Goal: Obtain resource: Download file/media

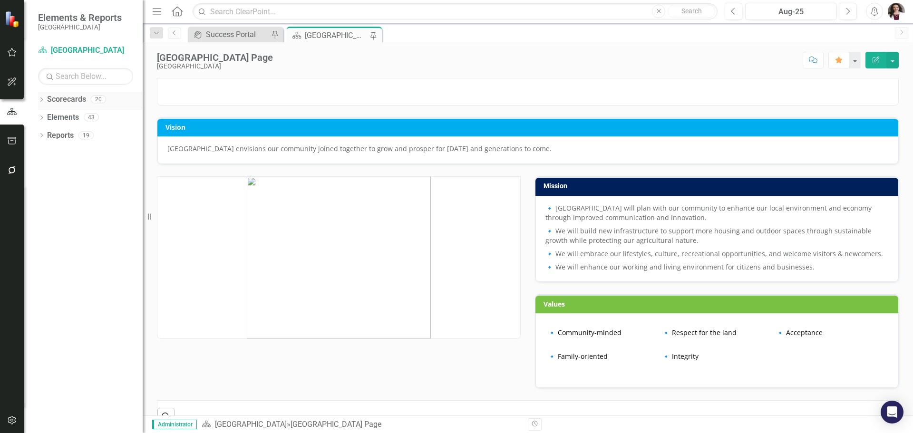
click at [41, 98] on icon "Dropdown" at bounding box center [41, 100] width 7 height 5
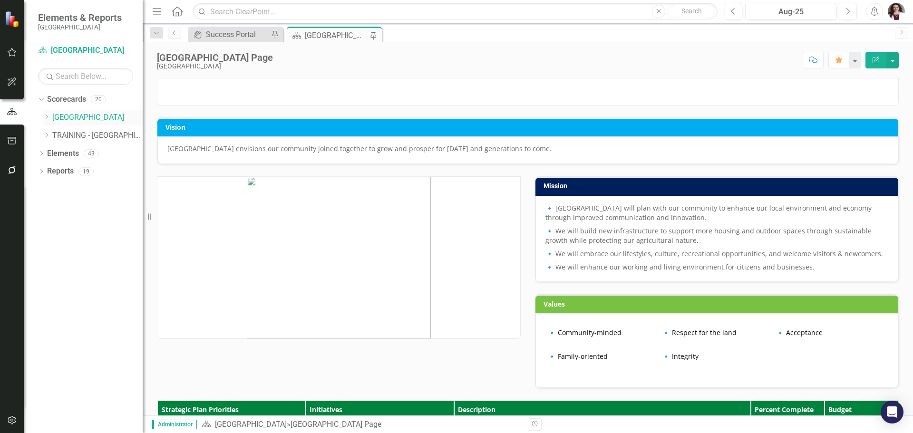
scroll to position [441, 0]
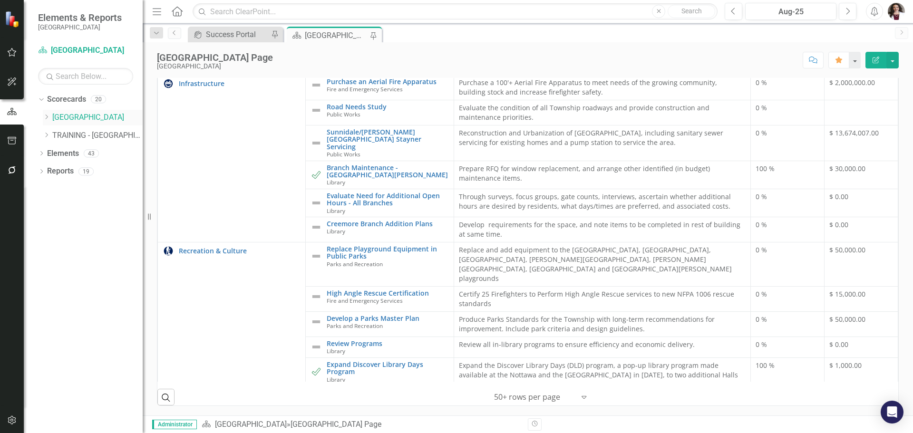
click at [48, 118] on icon "Dropdown" at bounding box center [46, 117] width 7 height 6
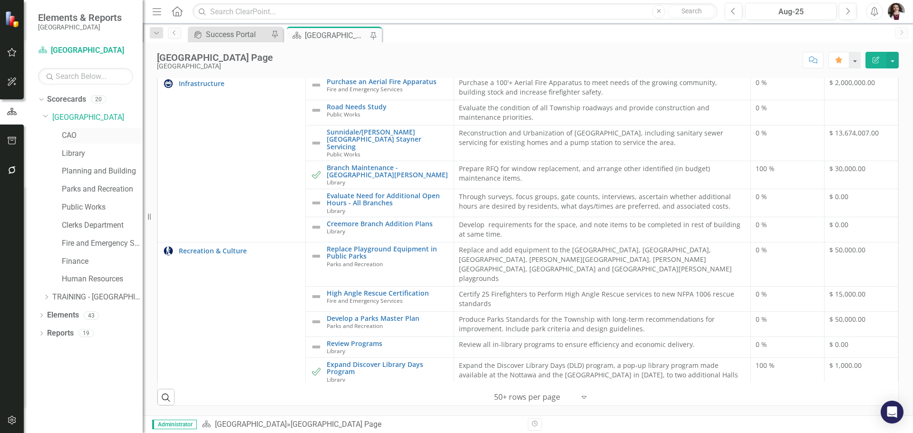
click at [68, 140] on link "CAO" at bounding box center [102, 135] width 81 height 11
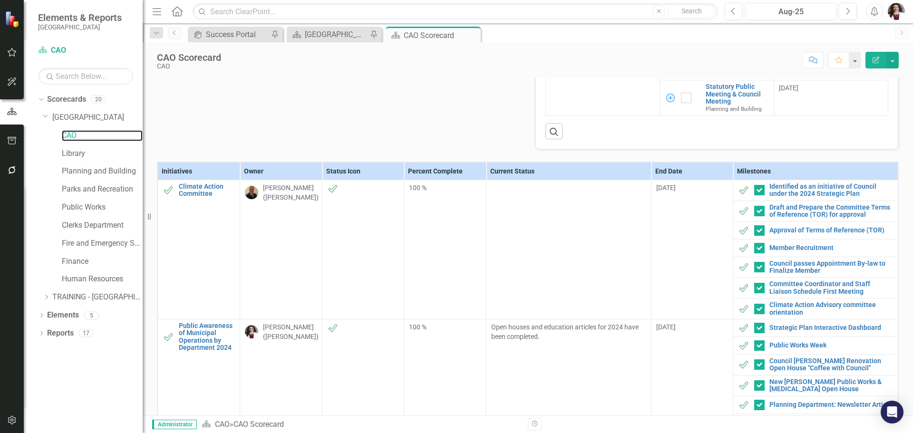
scroll to position [380, 0]
click at [892, 64] on button "button" at bounding box center [892, 60] width 12 height 17
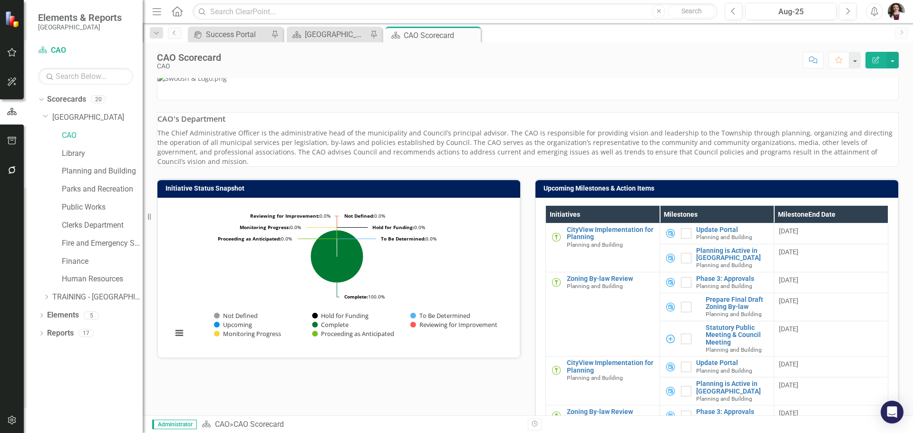
scroll to position [0, 0]
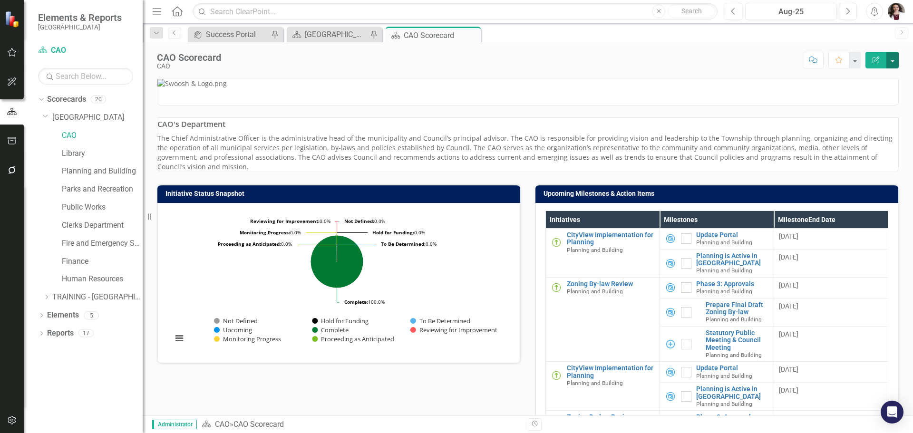
click at [897, 62] on button "button" at bounding box center [892, 60] width 12 height 17
click at [874, 137] on link "PDF Export to PDF" at bounding box center [859, 134] width 77 height 18
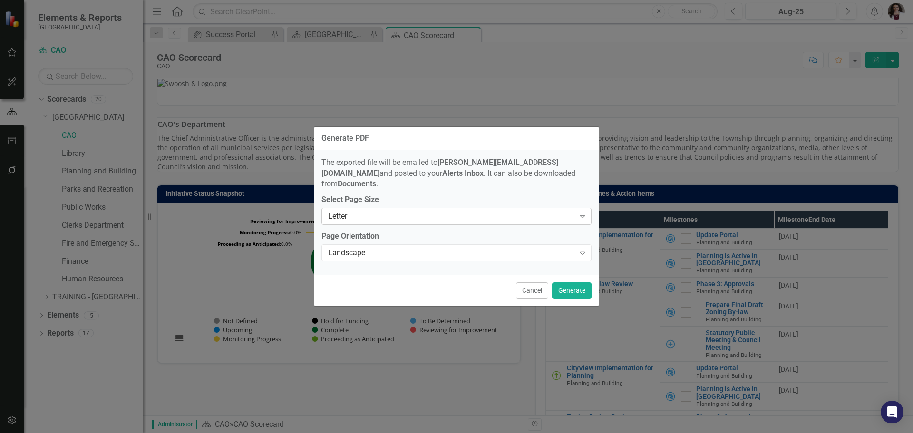
click at [587, 213] on icon "Expand" at bounding box center [583, 217] width 10 height 8
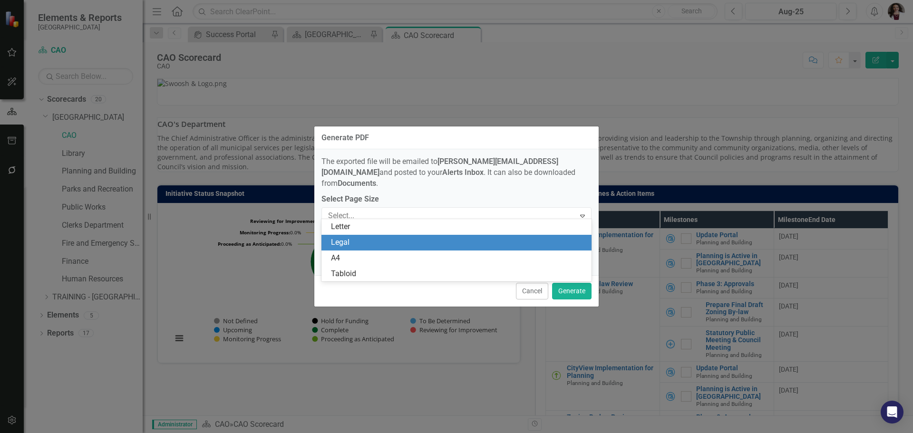
click at [387, 245] on div "Legal" at bounding box center [458, 242] width 255 height 11
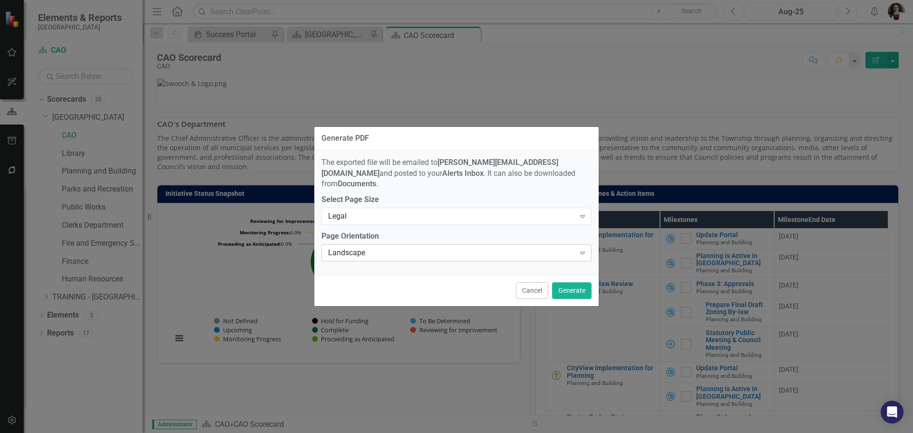
click at [580, 249] on icon "Expand" at bounding box center [583, 253] width 10 height 8
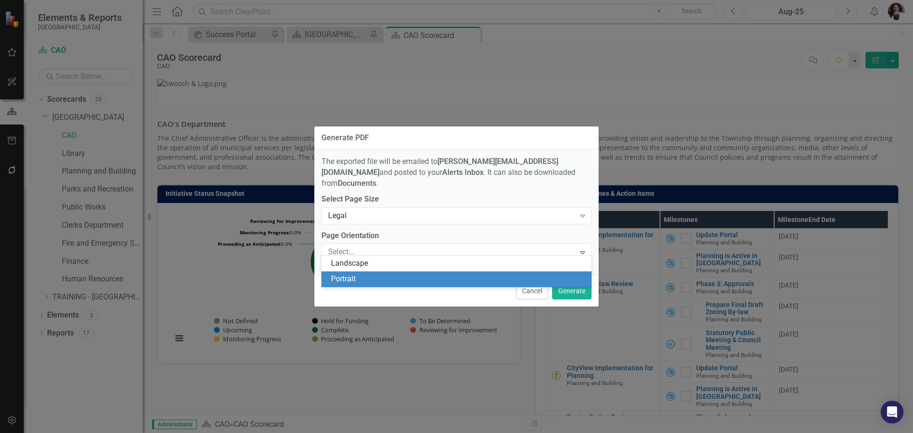
click at [413, 272] on div "Portrait" at bounding box center [456, 279] width 270 height 16
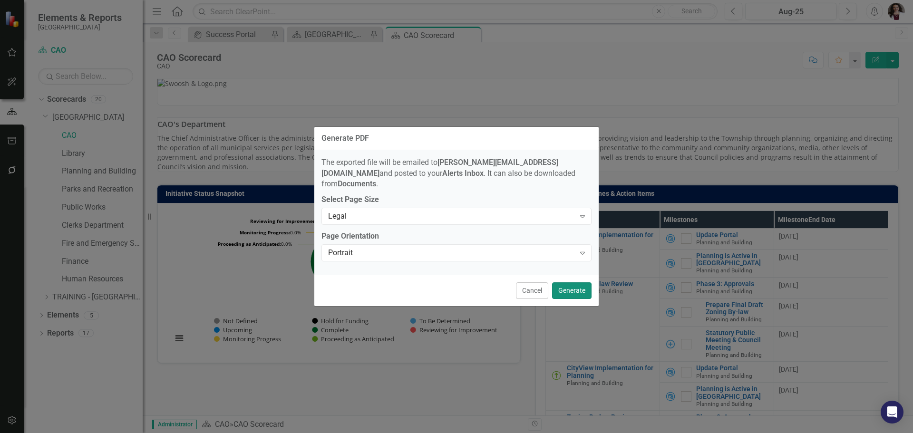
click at [579, 286] on button "Generate" at bounding box center [571, 290] width 39 height 17
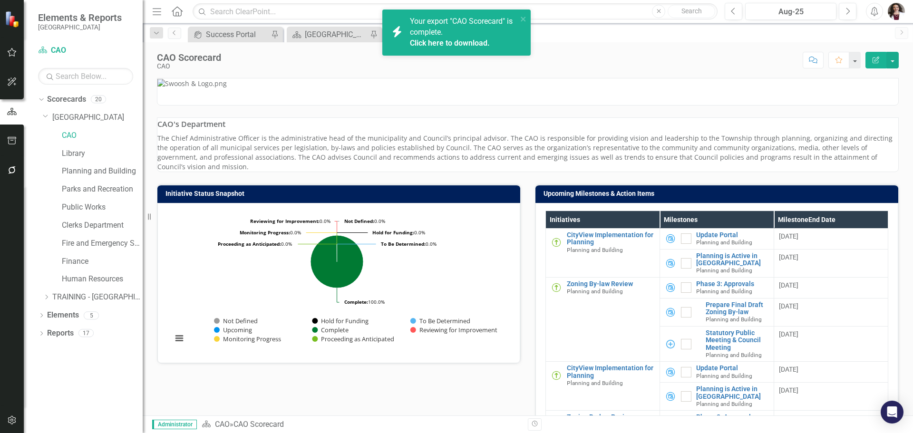
click at [460, 42] on link "Click here to download." at bounding box center [450, 43] width 80 height 9
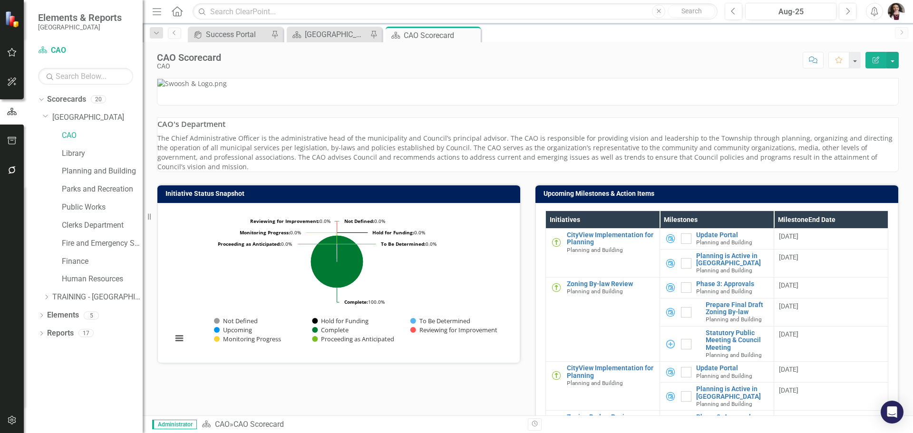
drag, startPoint x: 471, startPoint y: 33, endPoint x: 358, endPoint y: 47, distance: 113.6
click at [453, 36] on div "Scorecard CAO Scorecard Pin Close" at bounding box center [433, 35] width 90 height 12
drag, startPoint x: 66, startPoint y: 153, endPoint x: 453, endPoint y: 189, distance: 388.7
click at [66, 153] on link "Library" at bounding box center [102, 153] width 81 height 11
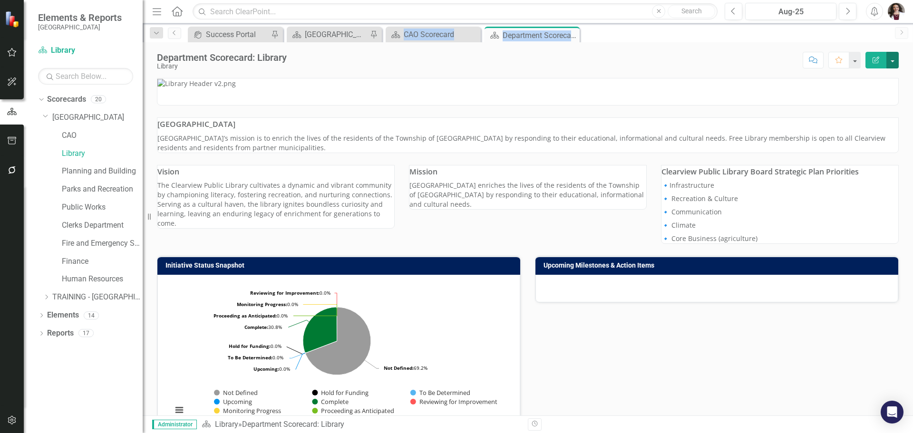
click at [886, 65] on button "button" at bounding box center [892, 60] width 12 height 17
click at [862, 131] on link "PDF Export to PDF" at bounding box center [859, 134] width 77 height 18
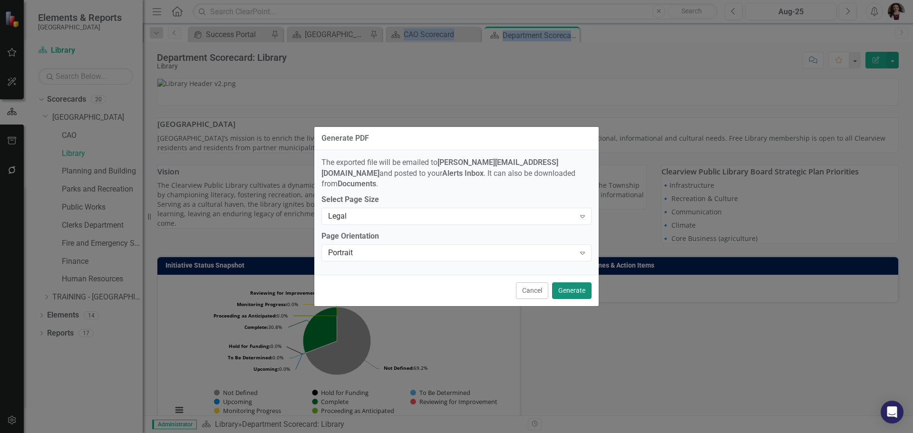
click at [578, 287] on button "Generate" at bounding box center [571, 290] width 39 height 17
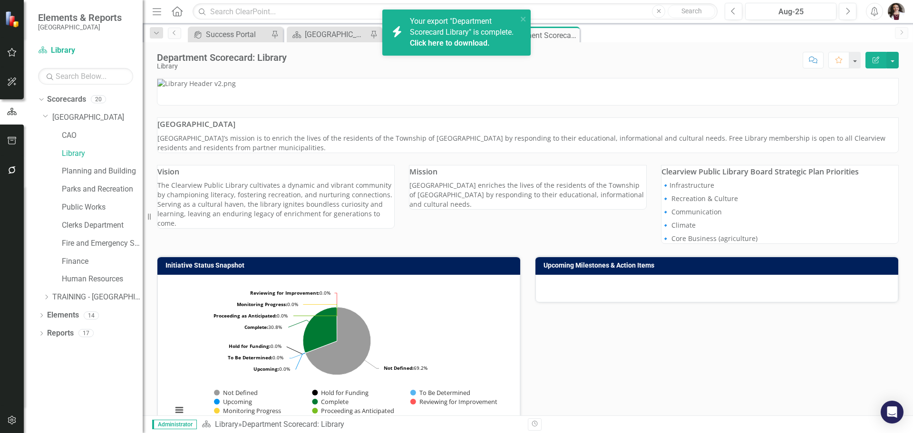
click at [455, 39] on link "Click here to download." at bounding box center [450, 43] width 80 height 9
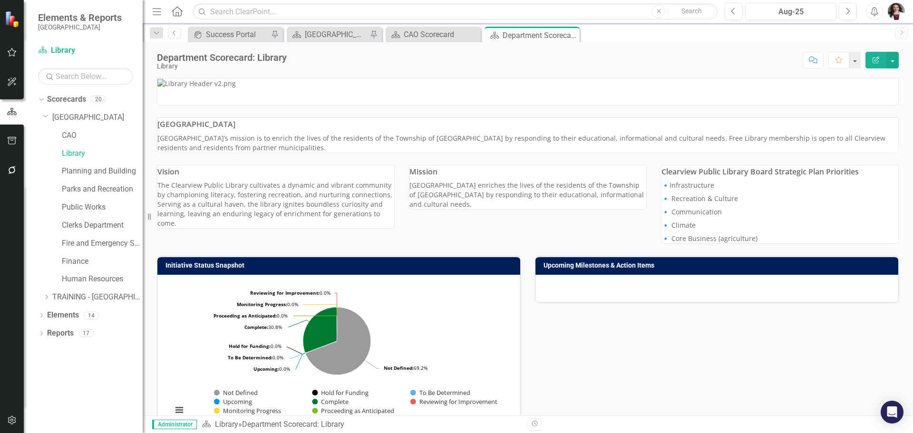
drag, startPoint x: 572, startPoint y: 37, endPoint x: 484, endPoint y: 30, distance: 87.3
click at [0, 0] on icon "Close" at bounding box center [0, 0] width 0 height 0
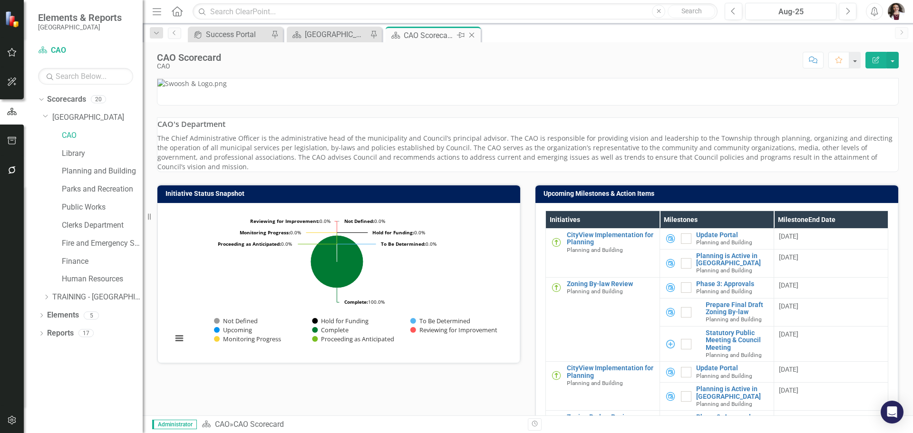
click at [473, 35] on icon "Close" at bounding box center [472, 35] width 10 height 8
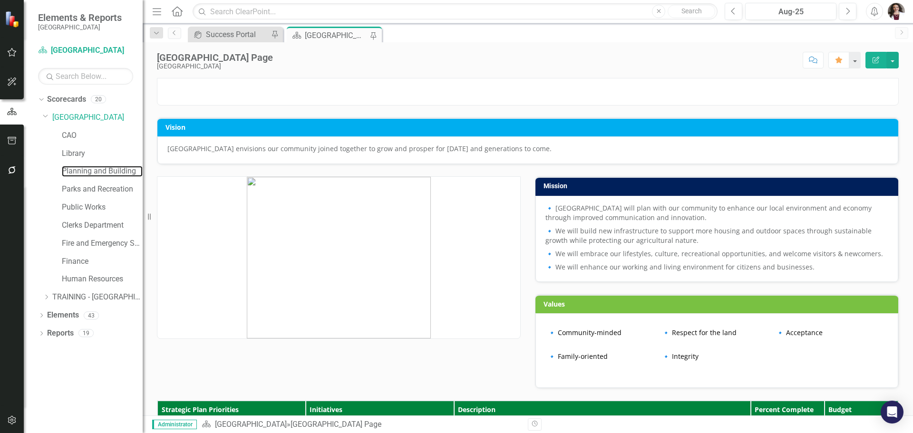
drag, startPoint x: 72, startPoint y: 169, endPoint x: 183, endPoint y: 175, distance: 111.0
click at [72, 169] on link "Planning and Building" at bounding box center [102, 171] width 81 height 11
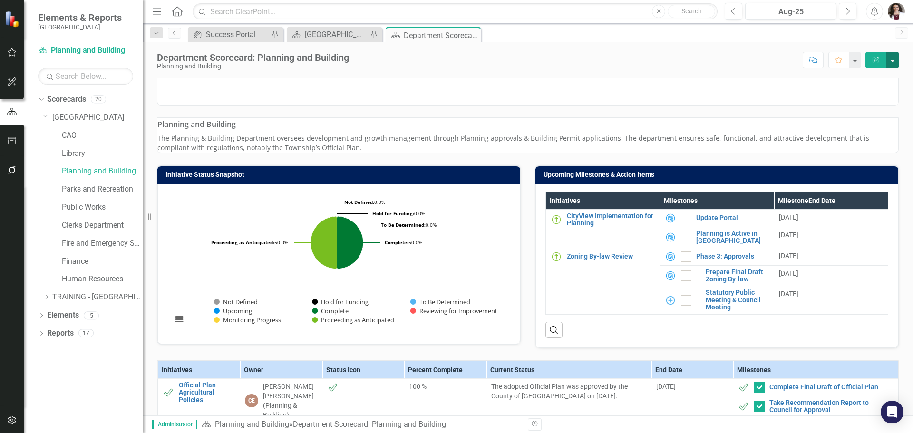
click at [891, 59] on button "button" at bounding box center [892, 60] width 12 height 17
click at [860, 133] on link "PDF Export to PDF" at bounding box center [859, 134] width 77 height 18
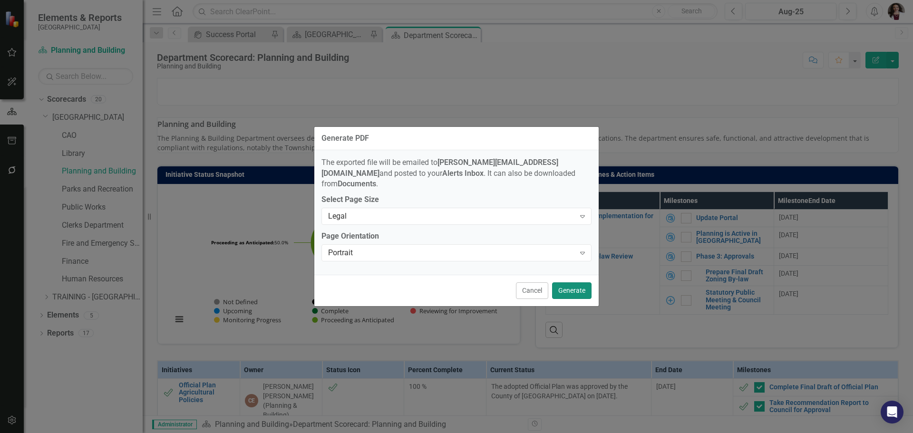
click at [573, 283] on button "Generate" at bounding box center [571, 290] width 39 height 17
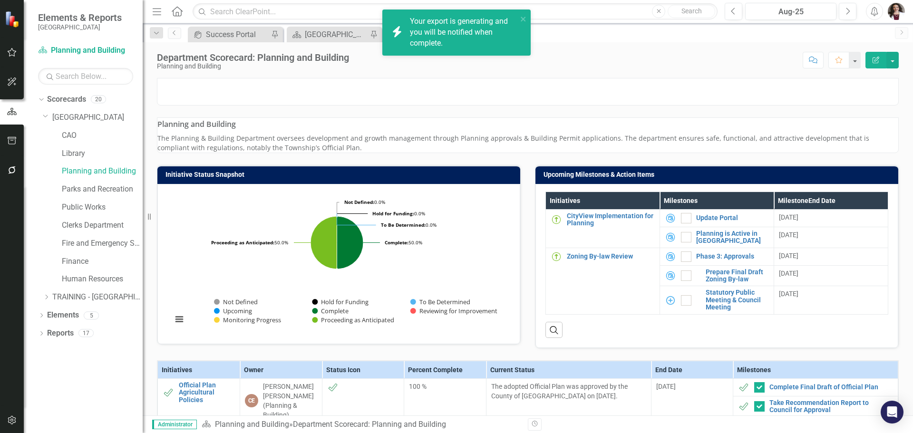
scroll to position [219, 0]
click at [457, 54] on link "Click here to download." at bounding box center [450, 53] width 80 height 9
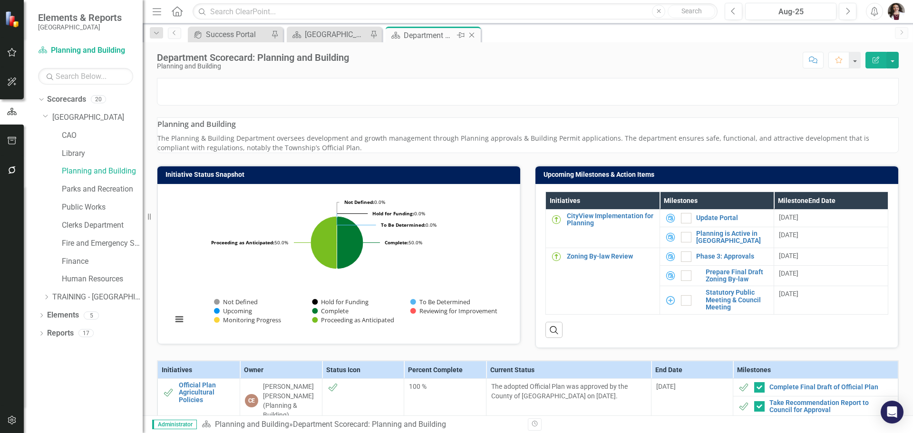
click at [472, 35] on icon "Close" at bounding box center [472, 35] width 10 height 8
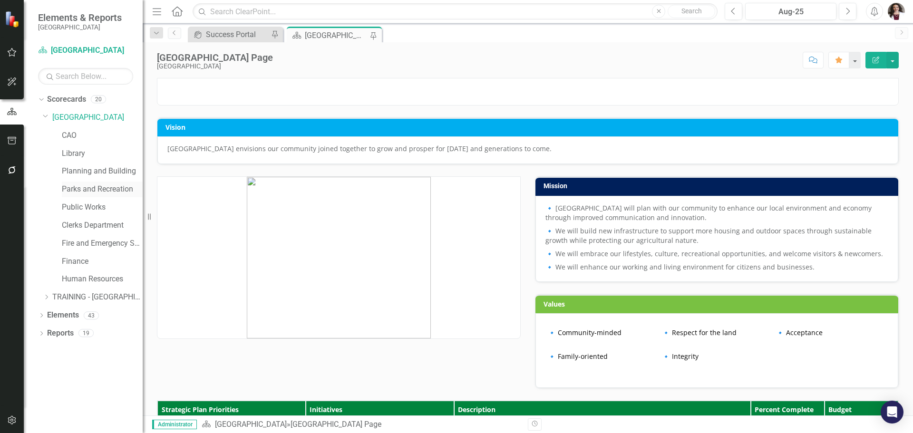
click at [75, 189] on link "Parks and Recreation" at bounding box center [102, 189] width 81 height 11
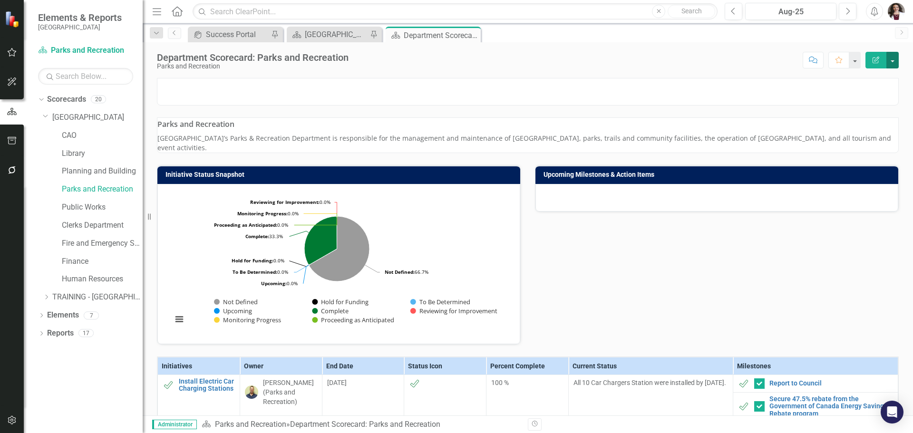
click at [889, 65] on button "button" at bounding box center [892, 60] width 12 height 17
click at [854, 133] on link "PDF Export to PDF" at bounding box center [859, 134] width 77 height 18
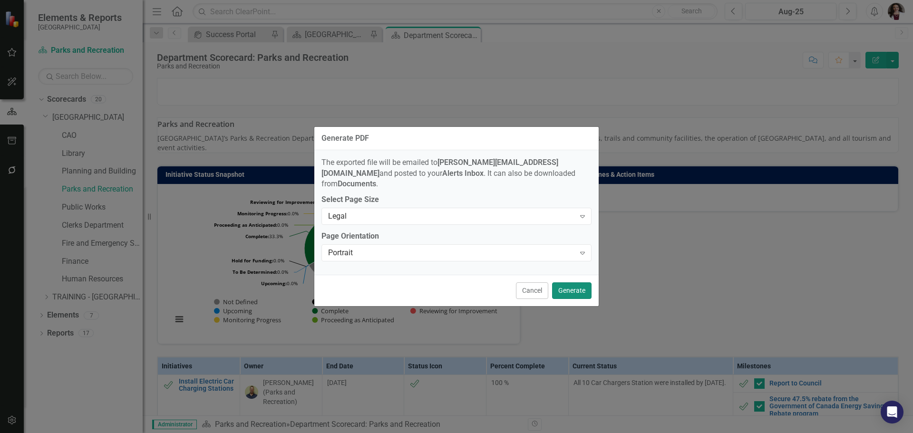
click at [578, 287] on button "Generate" at bounding box center [571, 290] width 39 height 17
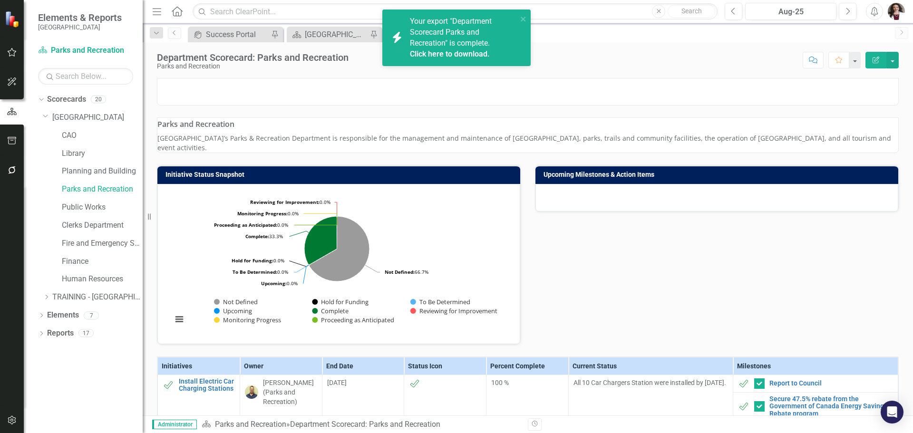
click at [460, 55] on link "Click here to download." at bounding box center [450, 53] width 80 height 9
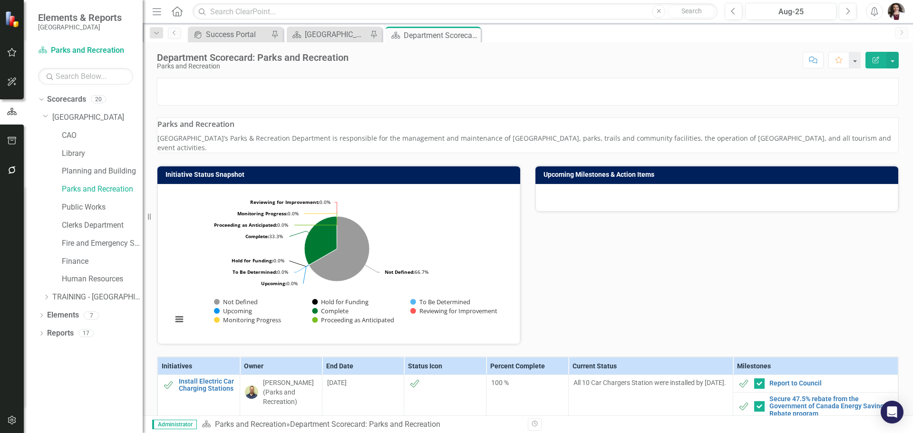
drag, startPoint x: 577, startPoint y: 61, endPoint x: 539, endPoint y: 60, distance: 37.6
click at [575, 60] on div "Score: N/A Aug-25 Completed Comment Favorite Edit Report" at bounding box center [625, 60] width 545 height 16
click at [473, 34] on icon "Close" at bounding box center [472, 35] width 10 height 8
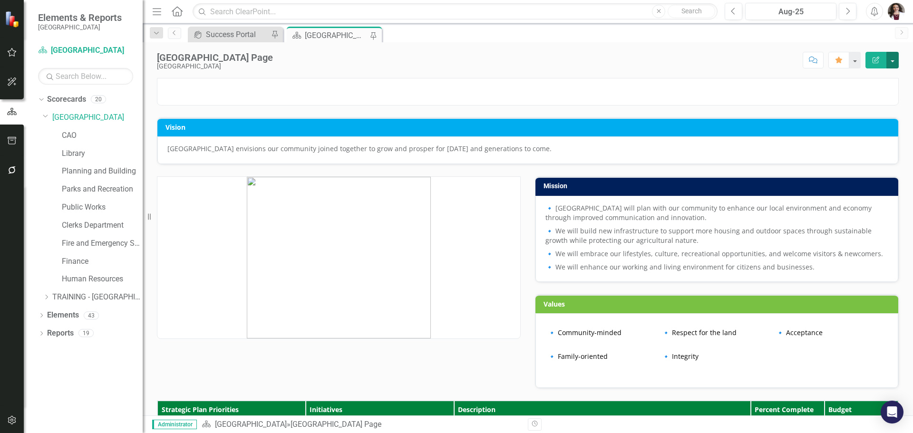
click at [891, 64] on button "button" at bounding box center [892, 60] width 12 height 17
click at [88, 203] on link "Public Works" at bounding box center [102, 207] width 81 height 11
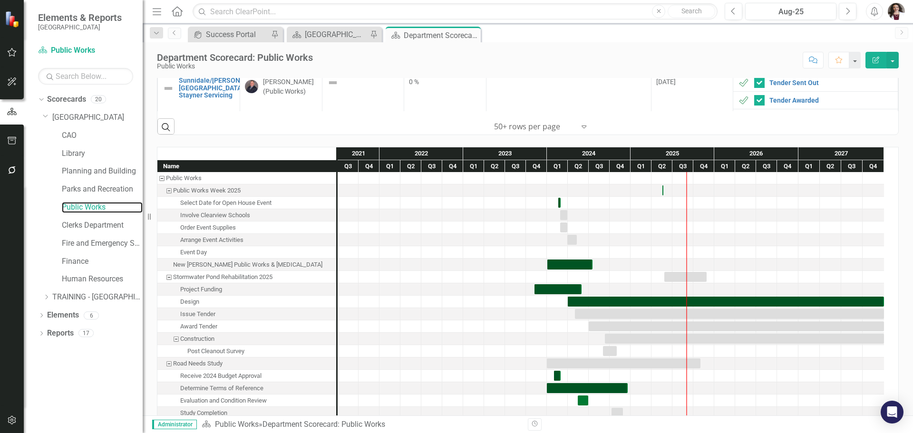
scroll to position [111, 0]
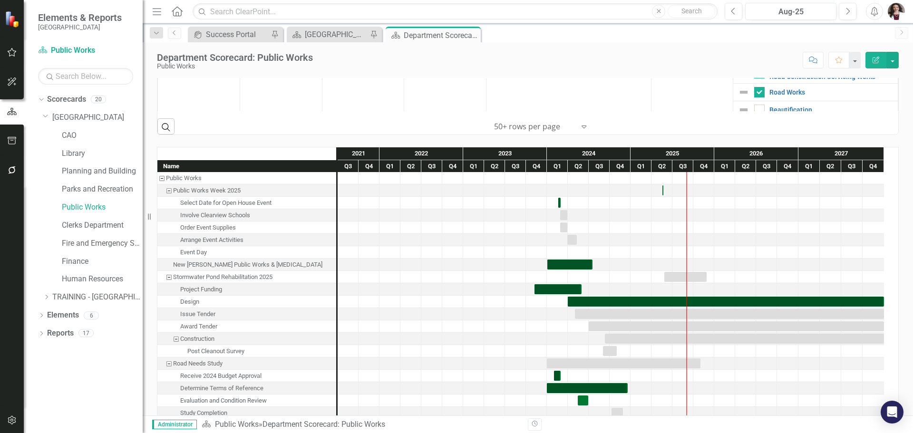
click at [581, 130] on icon "Expand" at bounding box center [584, 127] width 10 height 8
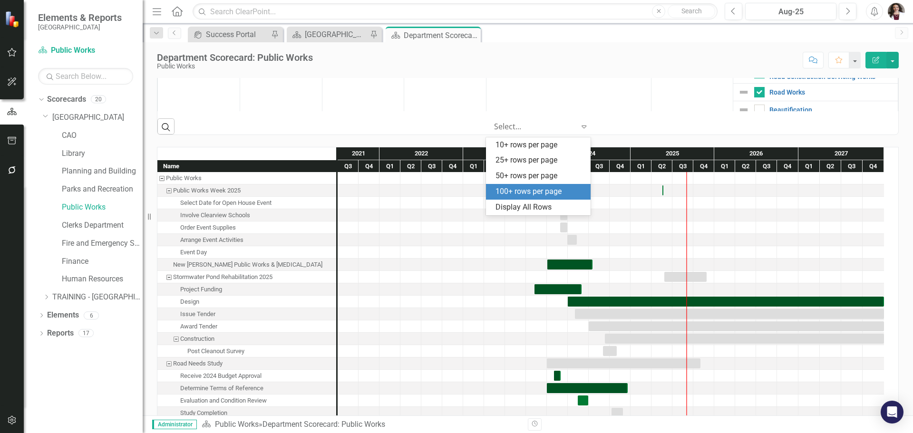
click at [537, 196] on div "100+ rows per page" at bounding box center [539, 191] width 89 height 11
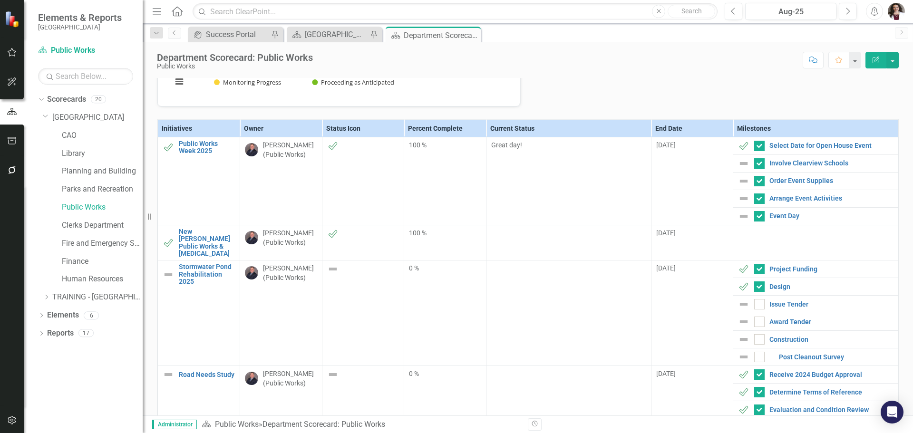
scroll to position [0, 0]
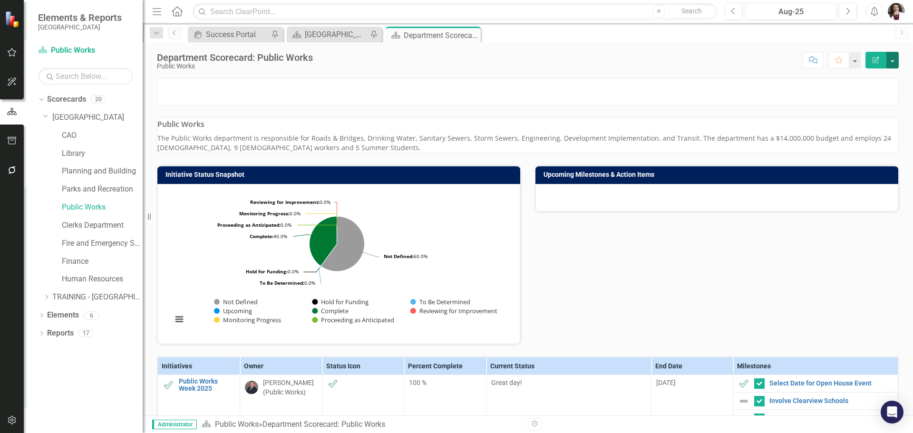
click at [891, 65] on button "button" at bounding box center [892, 60] width 12 height 17
click at [844, 136] on link "PDF Export to PDF" at bounding box center [859, 134] width 77 height 18
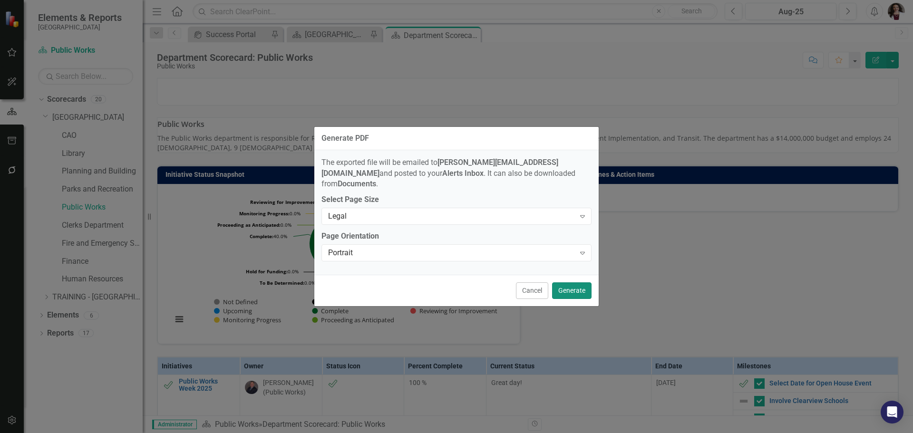
click at [576, 288] on button "Generate" at bounding box center [571, 290] width 39 height 17
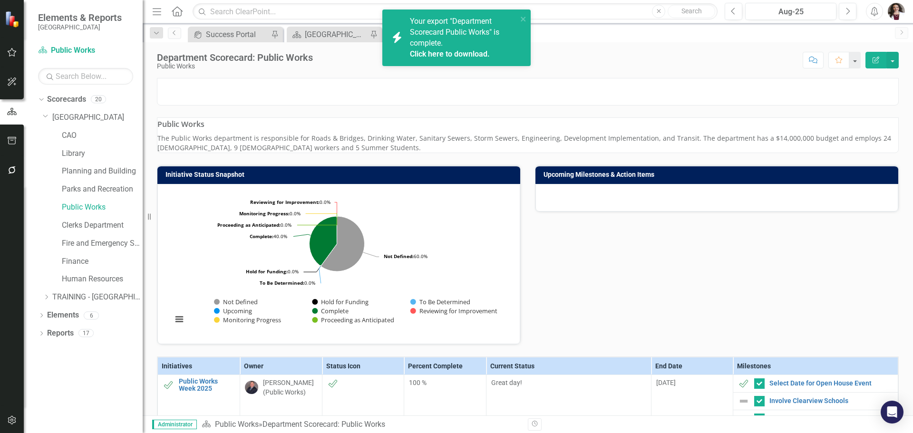
click at [467, 54] on link "Click here to download." at bounding box center [450, 53] width 80 height 9
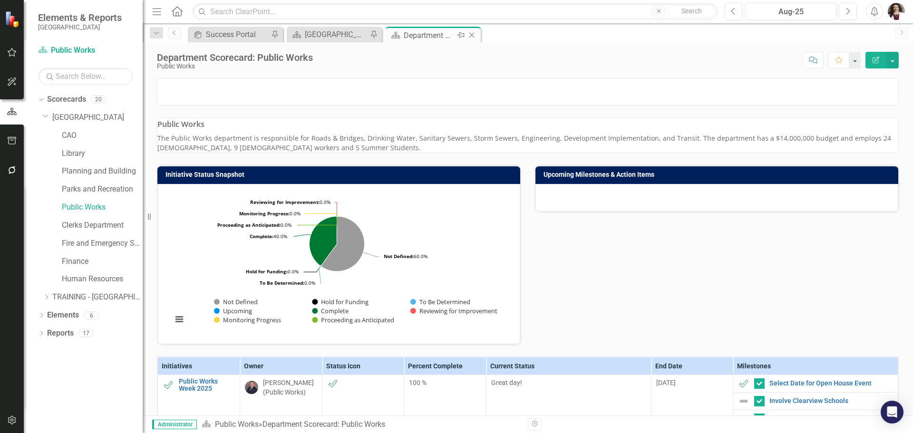
click at [473, 34] on icon at bounding box center [471, 35] width 5 height 5
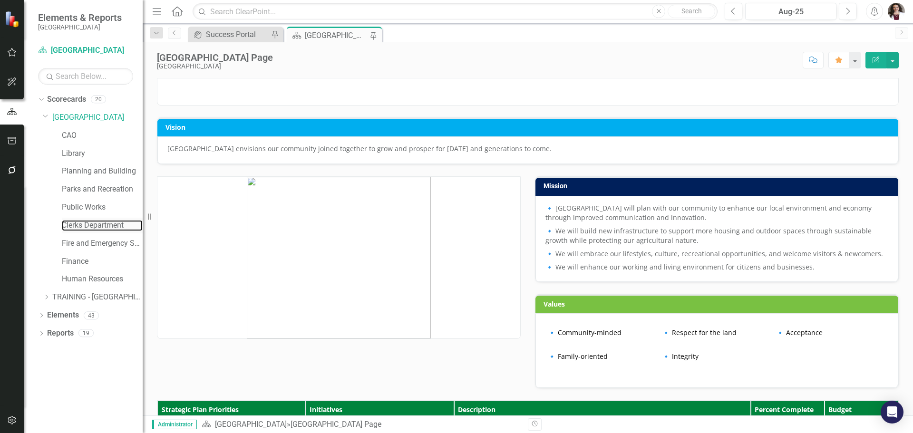
drag, startPoint x: 83, startPoint y: 228, endPoint x: 121, endPoint y: 217, distance: 39.6
click at [83, 228] on link "Clerks Department" at bounding box center [102, 225] width 81 height 11
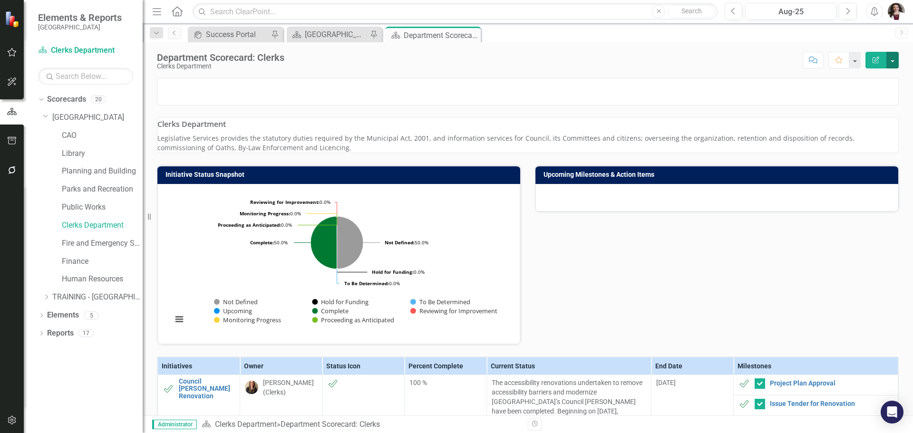
click at [891, 64] on button "button" at bounding box center [892, 60] width 12 height 17
click at [859, 137] on link "PDF Export to PDF" at bounding box center [859, 134] width 77 height 18
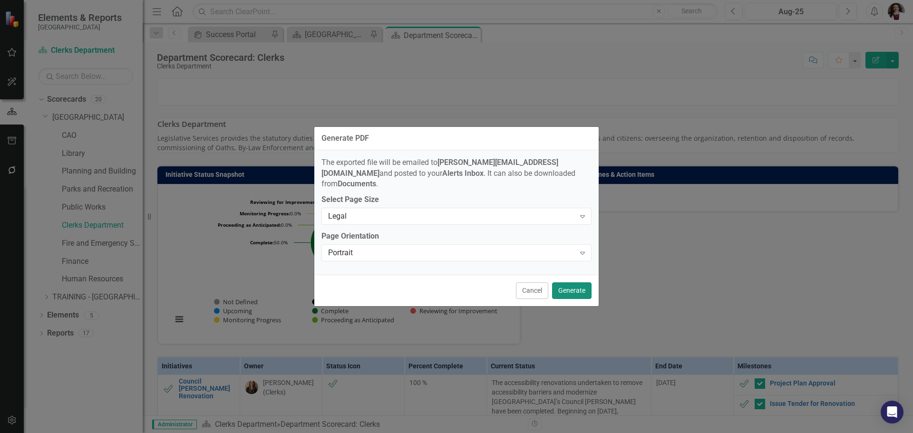
click at [577, 283] on button "Generate" at bounding box center [571, 290] width 39 height 17
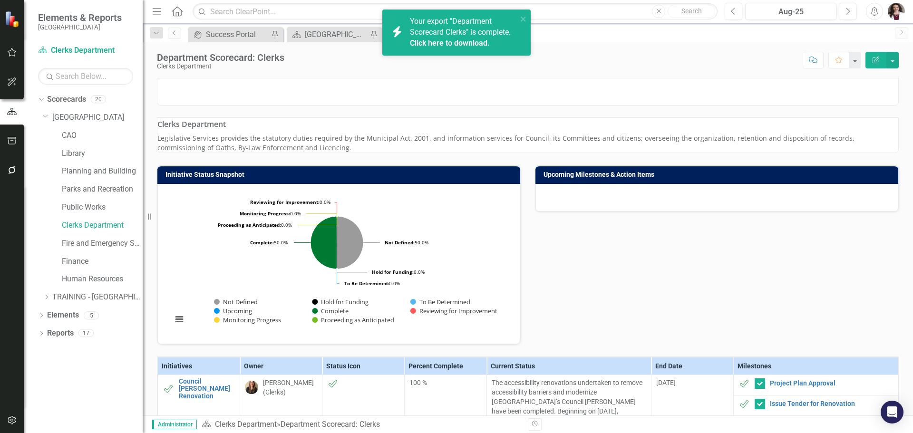
click at [443, 44] on link "Click here to download." at bounding box center [450, 43] width 80 height 9
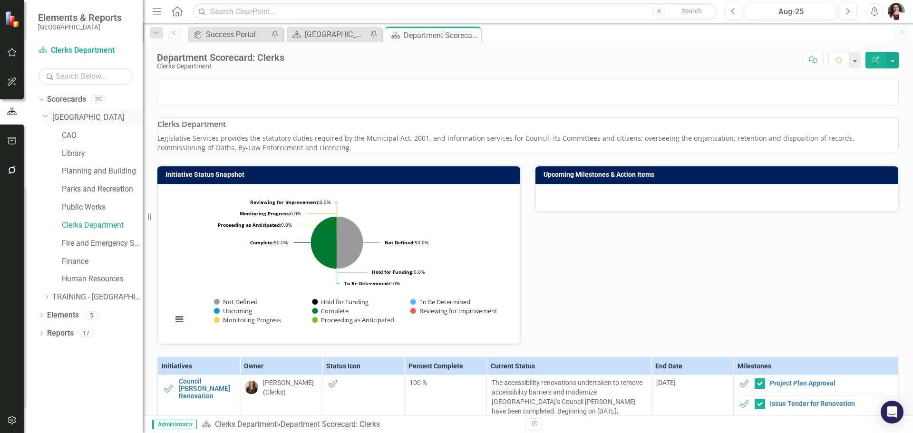
drag, startPoint x: 474, startPoint y: 34, endPoint x: 90, endPoint y: 118, distance: 392.8
click at [0, 0] on icon "Close" at bounding box center [0, 0] width 0 height 0
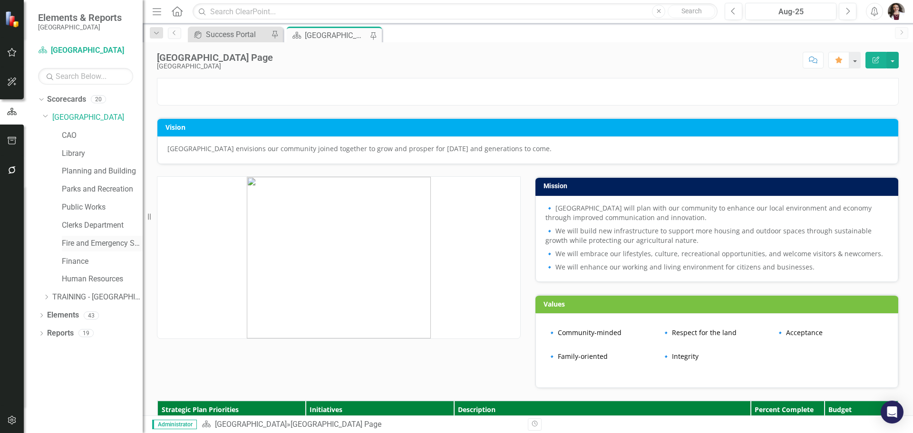
click at [89, 243] on link "Fire and Emergency Services" at bounding box center [102, 243] width 81 height 11
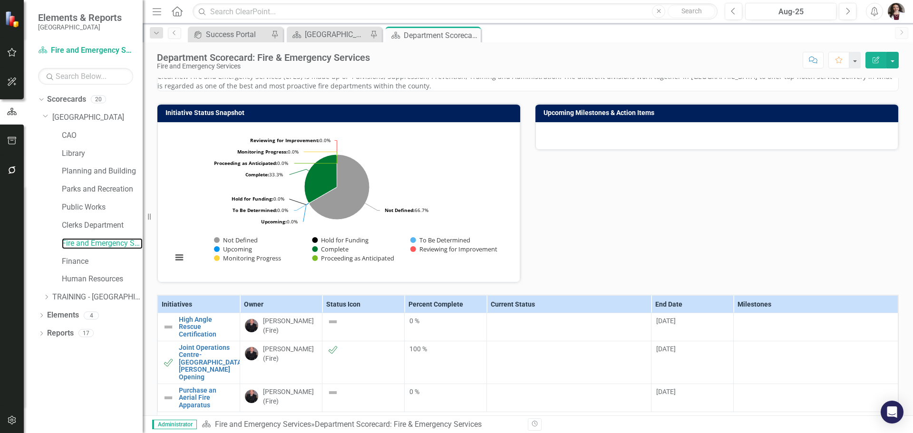
scroll to position [190, 0]
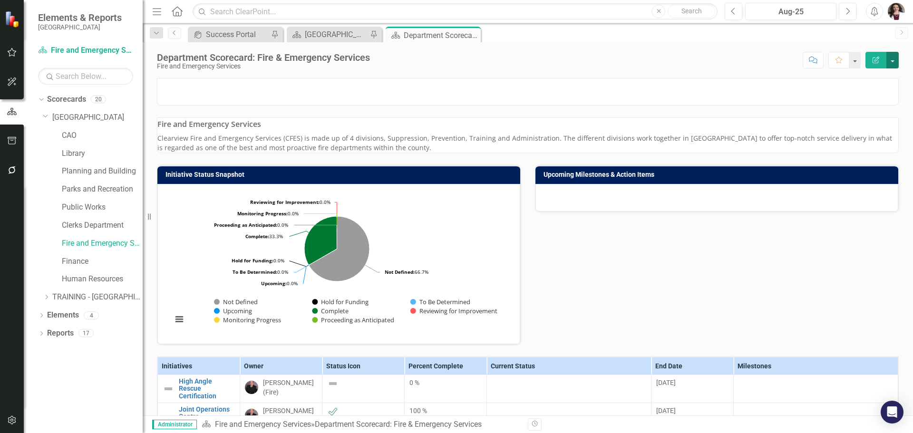
click at [895, 64] on button "button" at bounding box center [892, 60] width 12 height 17
click at [853, 134] on link "PDF Export to PDF" at bounding box center [859, 134] width 77 height 18
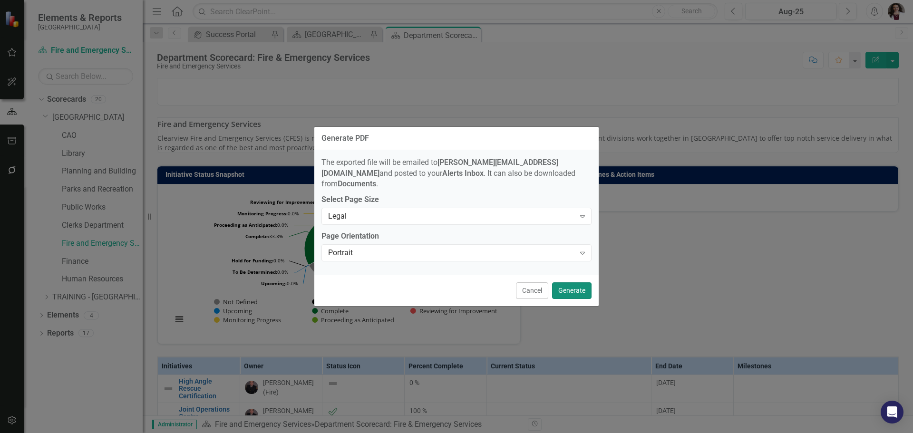
click at [572, 289] on button "Generate" at bounding box center [571, 290] width 39 height 17
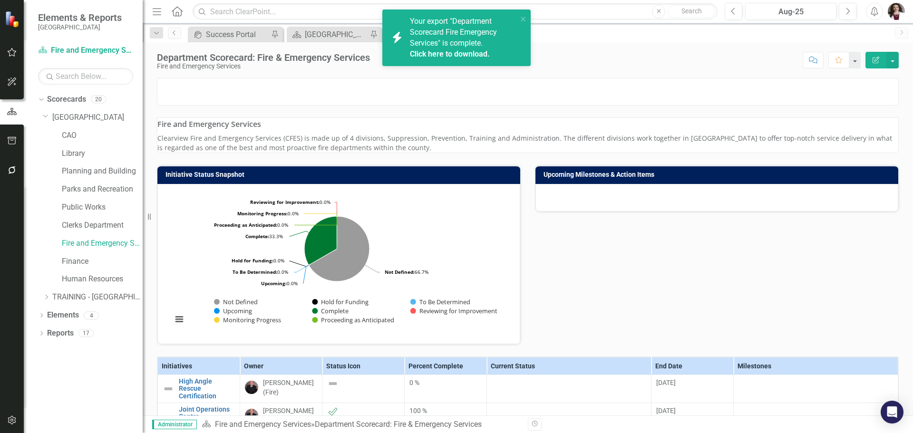
click at [453, 55] on link "Click here to download." at bounding box center [450, 53] width 80 height 9
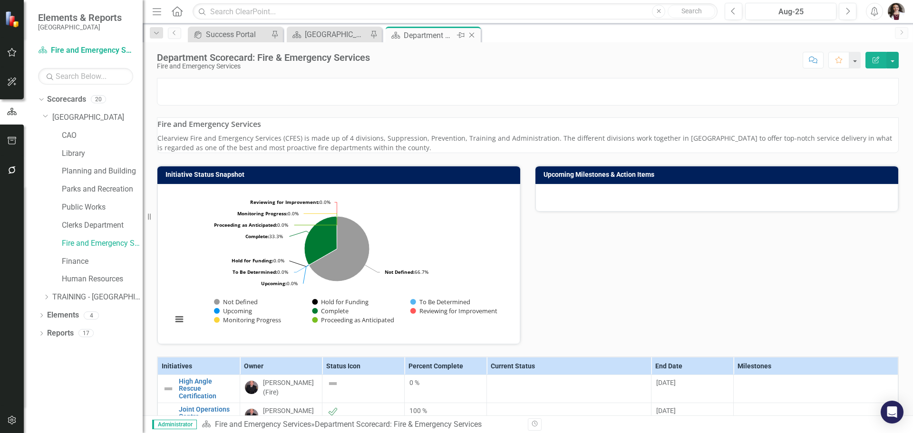
click at [473, 32] on icon "Close" at bounding box center [472, 35] width 10 height 8
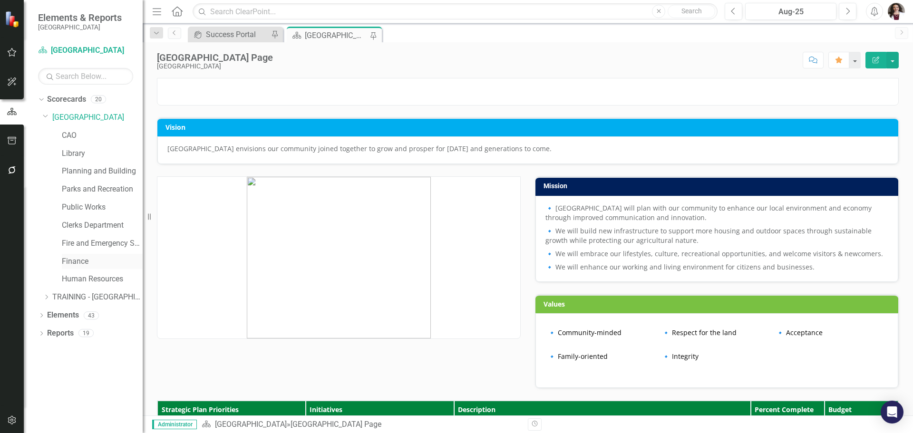
click at [65, 257] on link "Finance" at bounding box center [102, 261] width 81 height 11
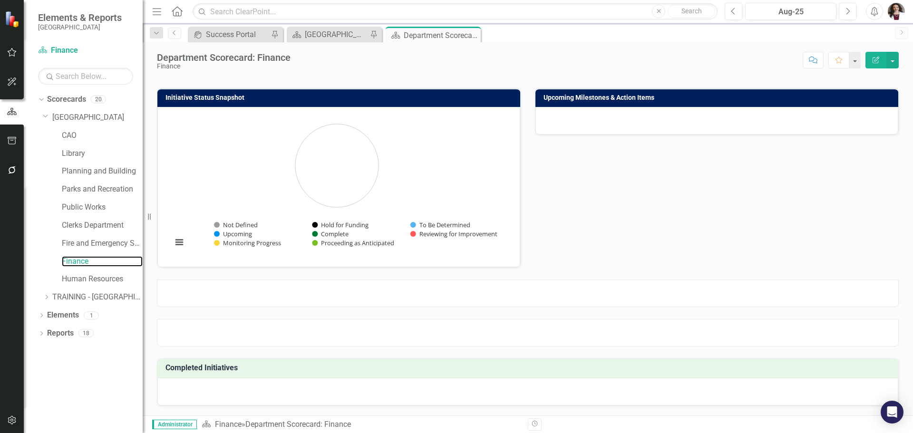
scroll to position [174, 0]
click at [75, 280] on link "Human Resources" at bounding box center [102, 279] width 81 height 11
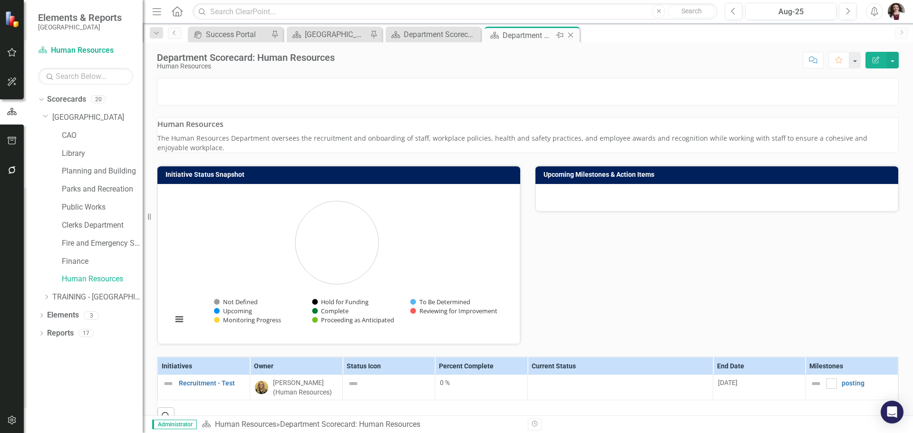
click at [574, 34] on icon "Close" at bounding box center [571, 35] width 10 height 8
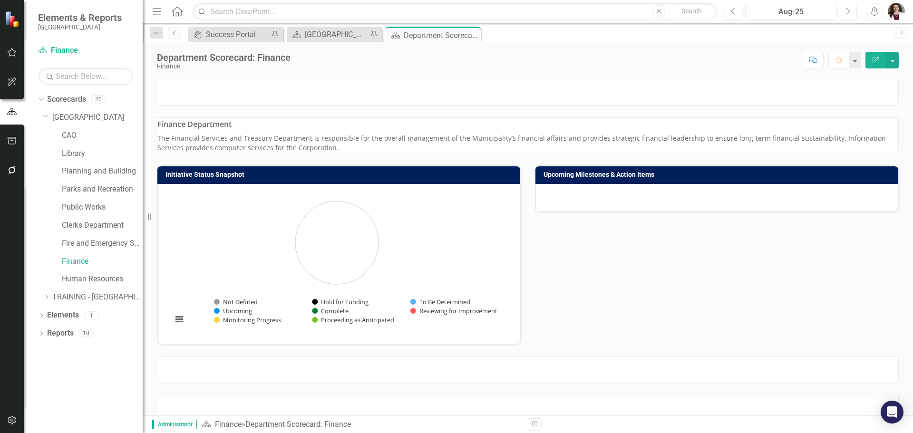
drag, startPoint x: 475, startPoint y: 36, endPoint x: 869, endPoint y: 27, distance: 394.2
click at [0, 0] on icon "Close" at bounding box center [0, 0] width 0 height 0
